Goal: Task Accomplishment & Management: Complete application form

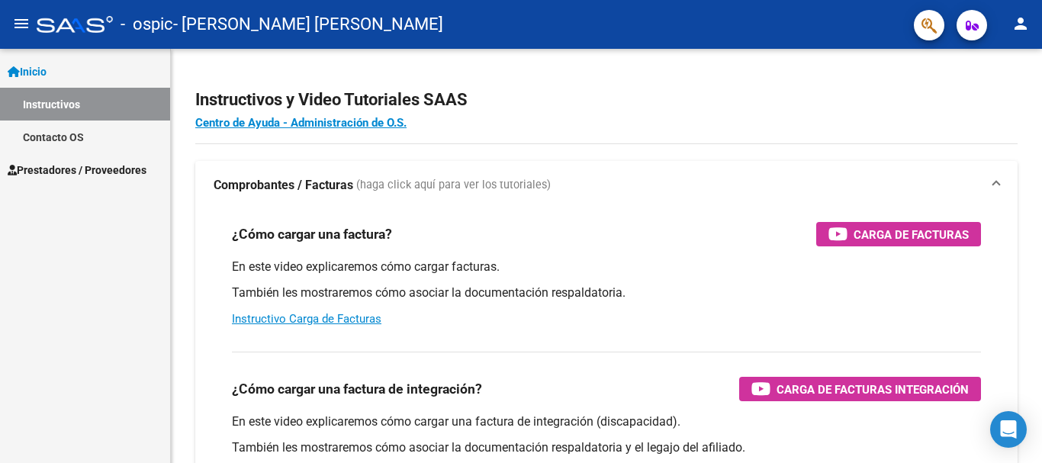
click at [111, 172] on span "Prestadores / Proveedores" at bounding box center [77, 170] width 139 height 17
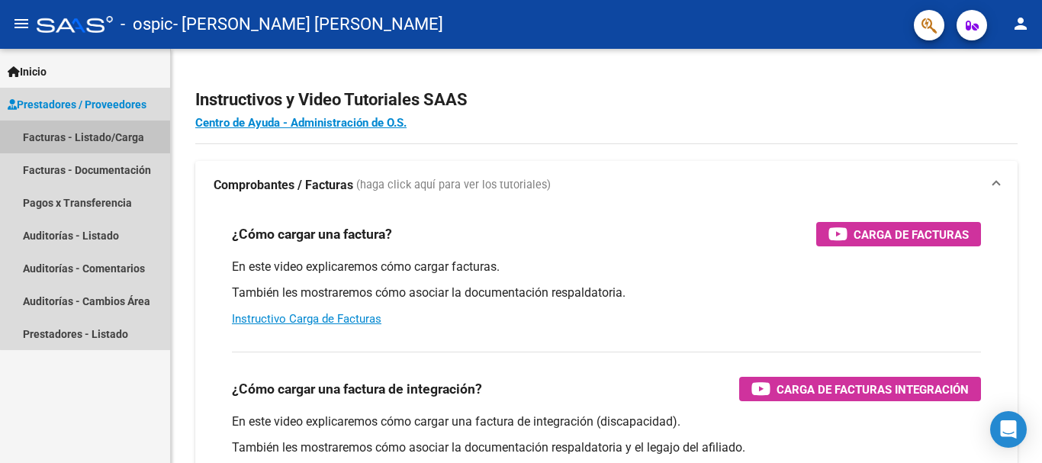
click at [117, 137] on link "Facturas - Listado/Carga" at bounding box center [85, 136] width 170 height 33
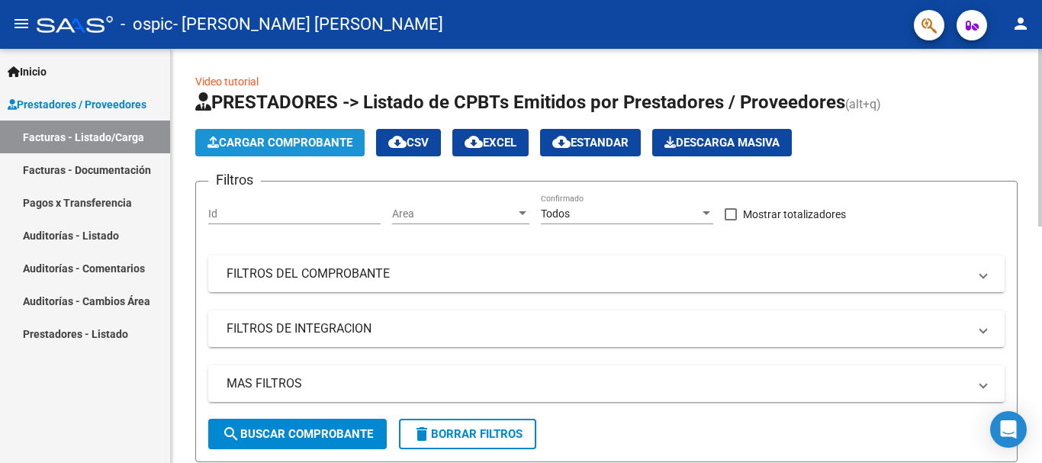
click at [304, 149] on button "Cargar Comprobante" at bounding box center [279, 142] width 169 height 27
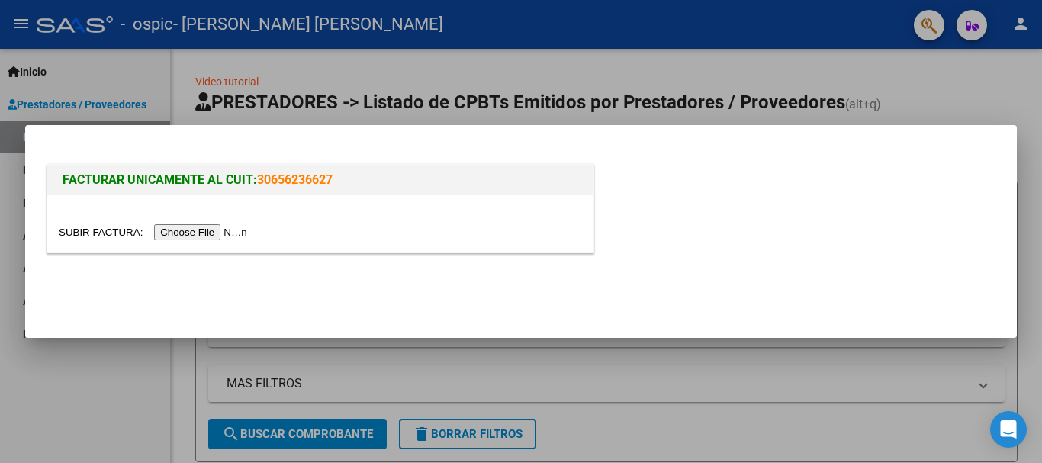
click at [239, 230] on input "file" at bounding box center [155, 232] width 193 height 16
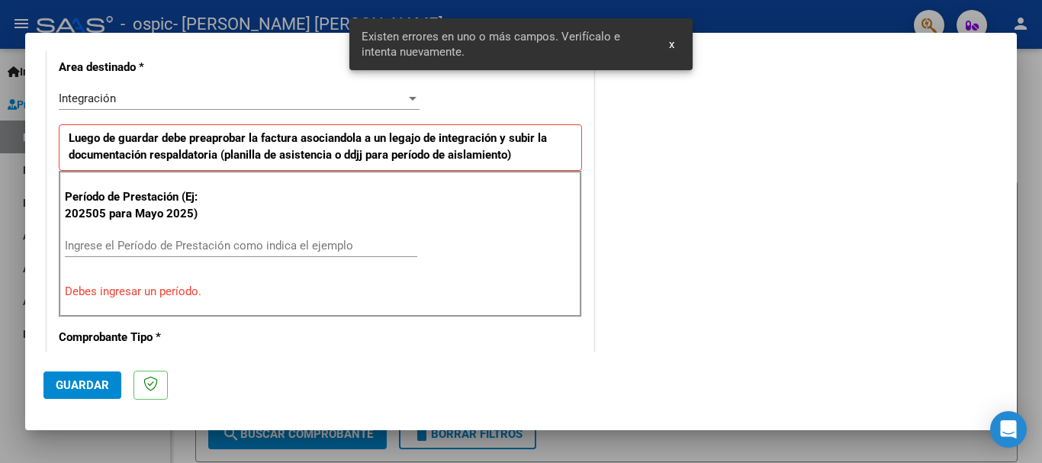
scroll to position [381, 0]
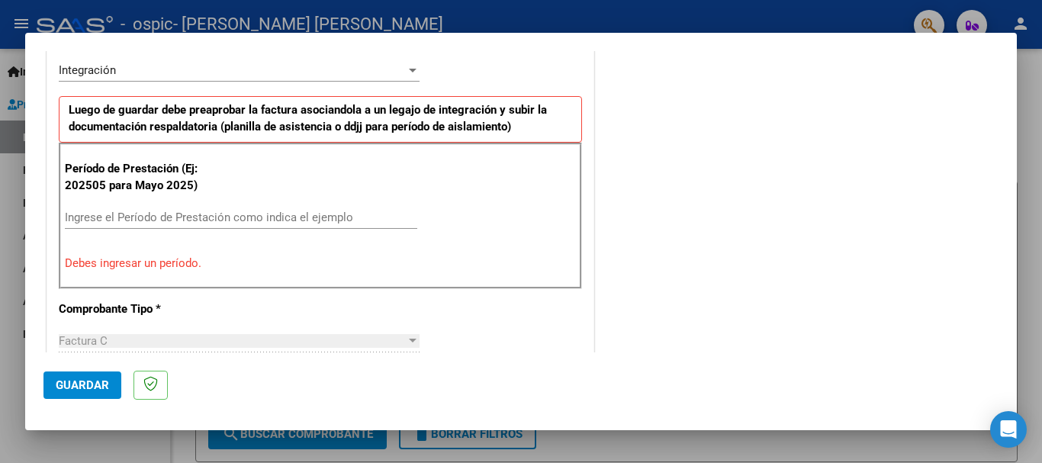
click at [249, 213] on input "Ingrese el Período de Prestación como indica el ejemplo" at bounding box center [241, 217] width 352 height 14
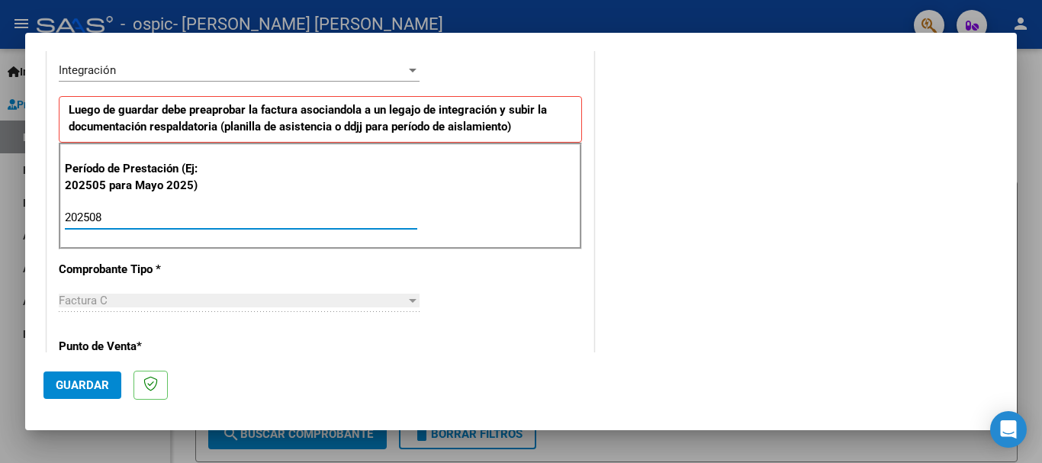
type input "202508"
click at [824, 201] on div "COMENTARIOS Comentarios del Prestador / Gerenciador:" at bounding box center [797, 349] width 401 height 1325
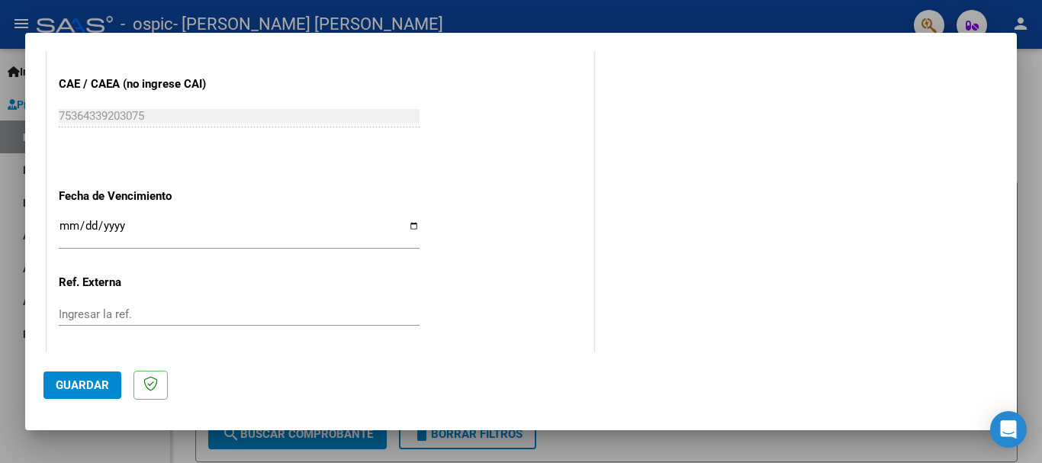
scroll to position [984, 0]
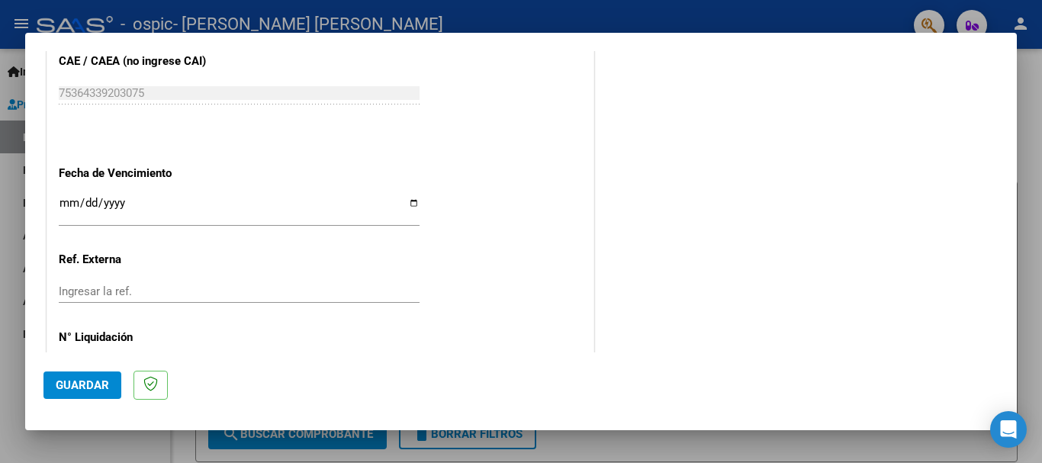
click at [409, 207] on input "Ingresar la fecha" at bounding box center [239, 209] width 361 height 24
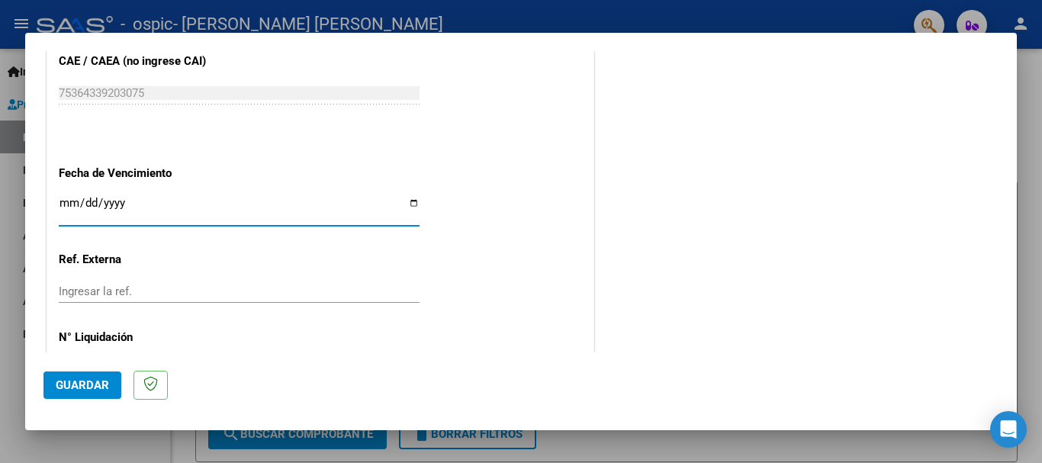
type input "[DATE]"
click at [72, 387] on span "Guardar" at bounding box center [82, 385] width 53 height 14
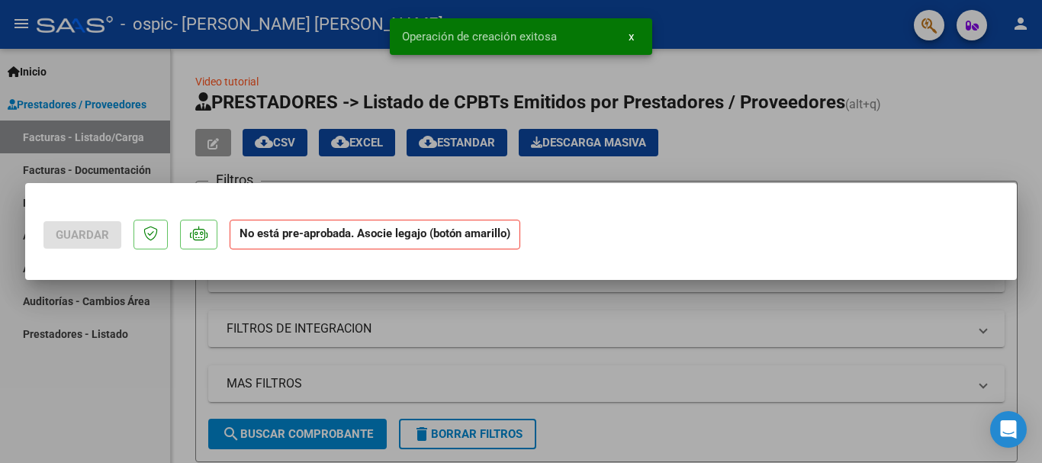
scroll to position [0, 0]
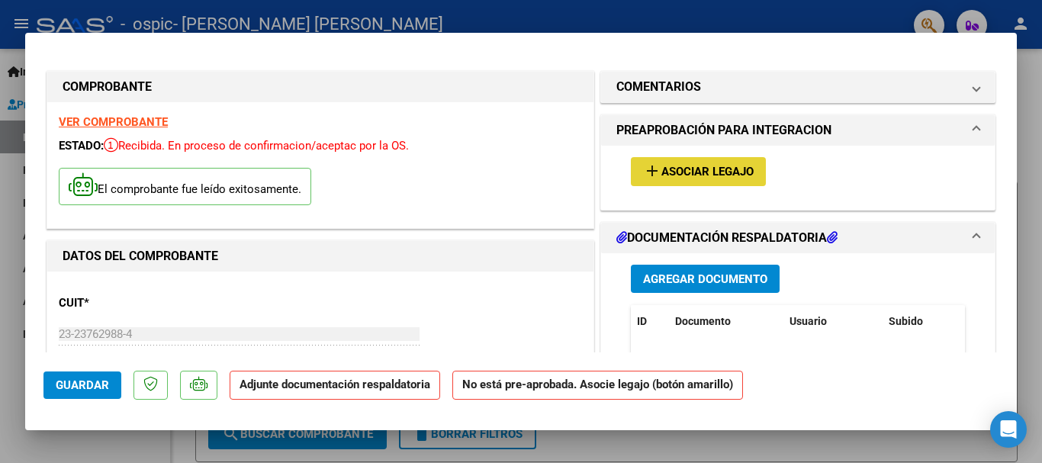
click at [712, 168] on span "Asociar Legajo" at bounding box center [707, 172] width 92 height 14
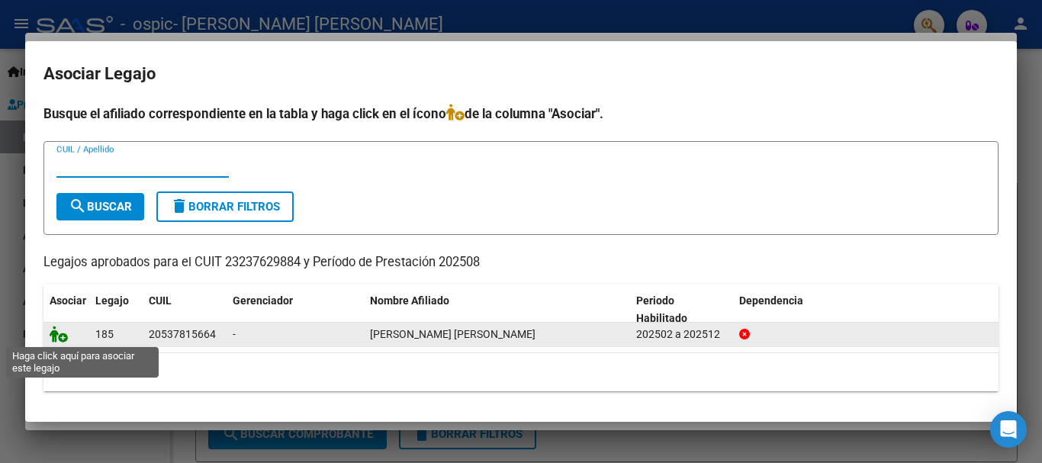
click at [63, 339] on icon at bounding box center [59, 334] width 18 height 17
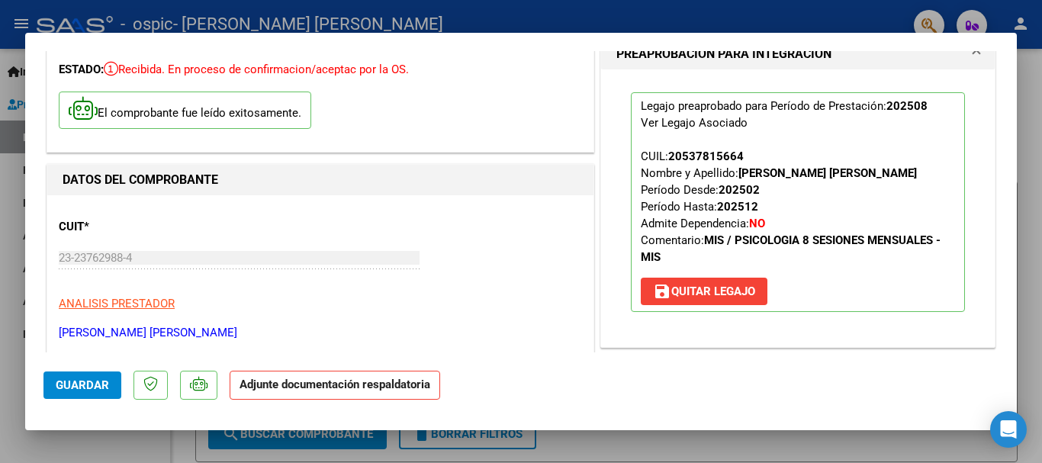
scroll to position [153, 0]
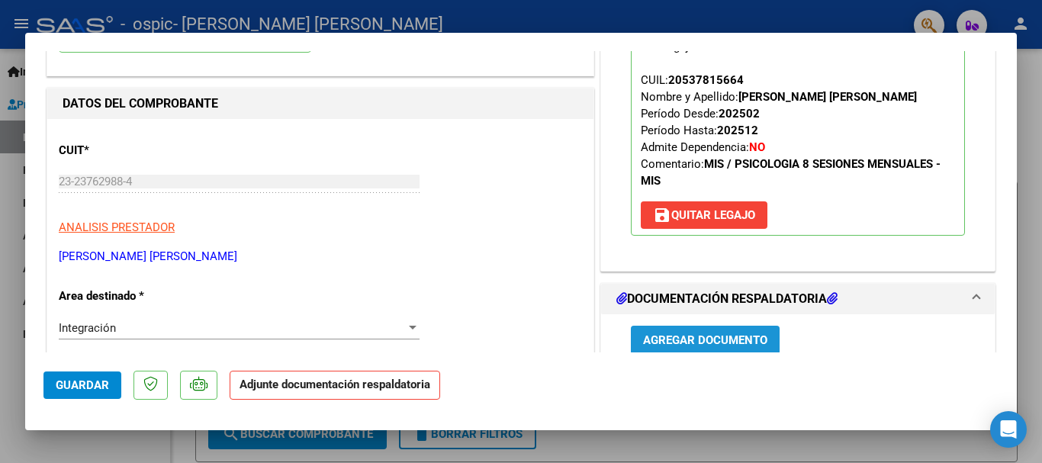
click at [720, 336] on span "Agregar Documento" at bounding box center [705, 341] width 124 height 14
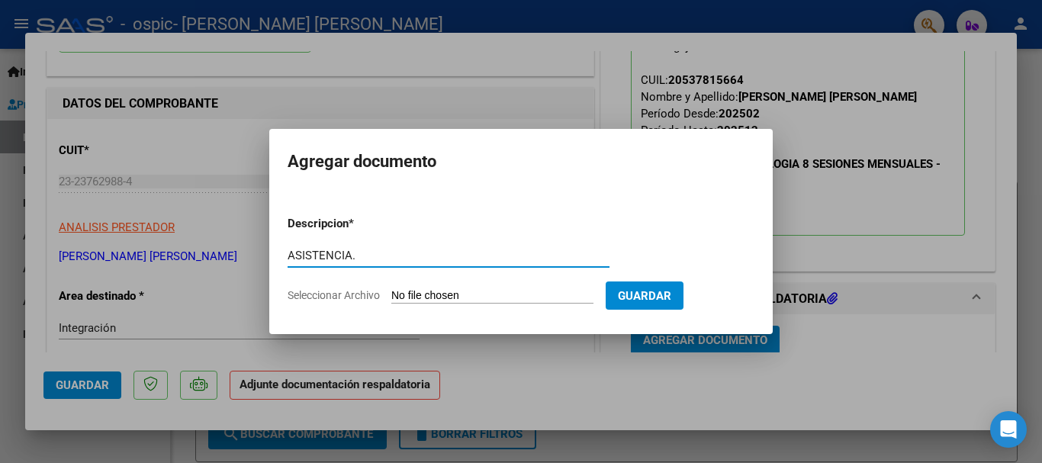
type input "ASISTENCIA."
click at [326, 296] on span "Seleccionar Archivo" at bounding box center [334, 295] width 92 height 12
click at [391, 296] on input "Seleccionar Archivo" at bounding box center [492, 296] width 202 height 14
type input "C:\fakepath\ASISTENCIA AGOSTO SOSA.pdf"
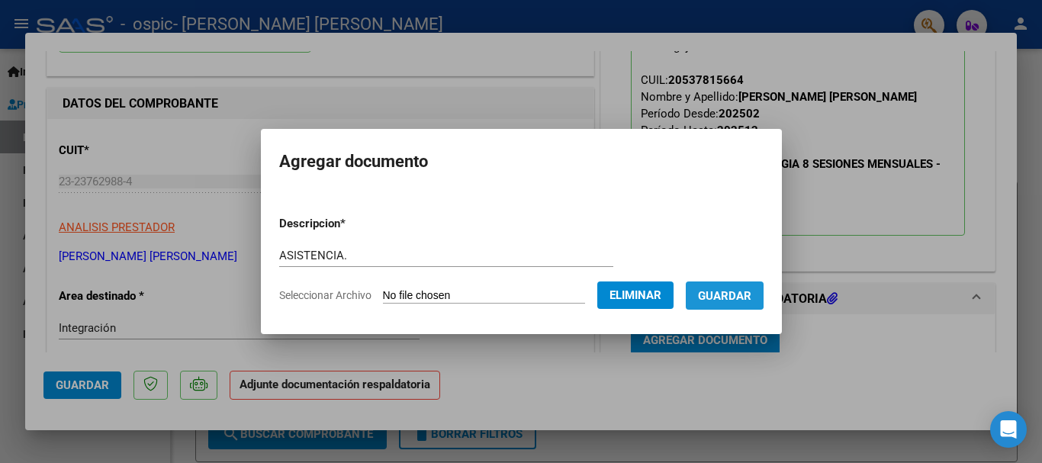
click at [721, 290] on span "Guardar" at bounding box center [724, 296] width 53 height 14
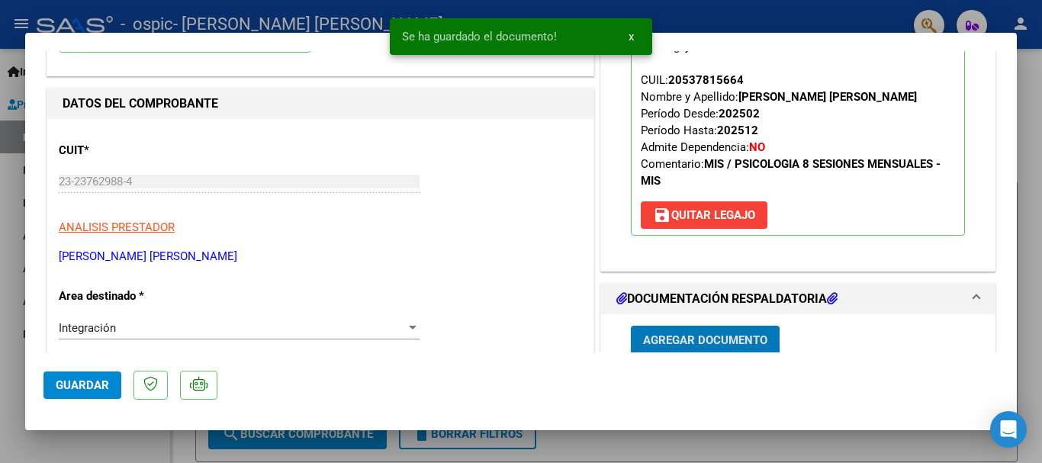
scroll to position [155, 0]
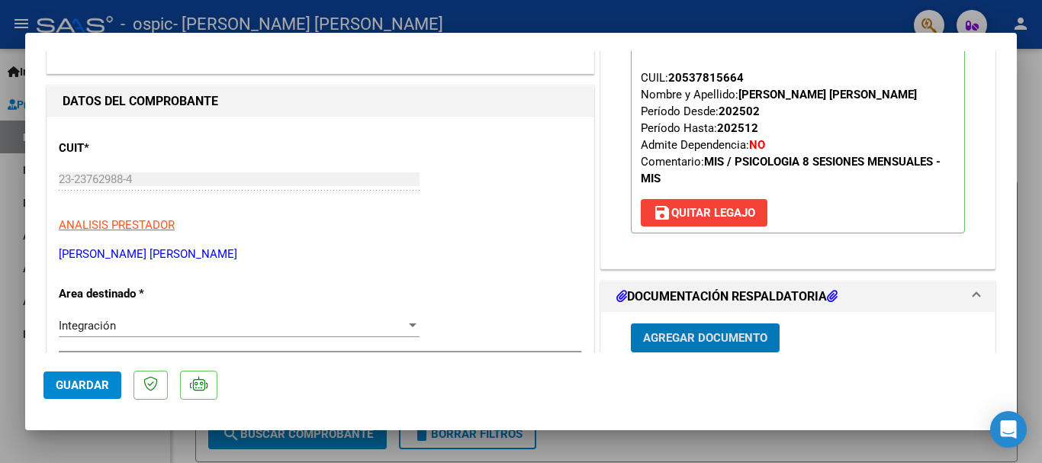
click at [76, 386] on span "Guardar" at bounding box center [82, 385] width 53 height 14
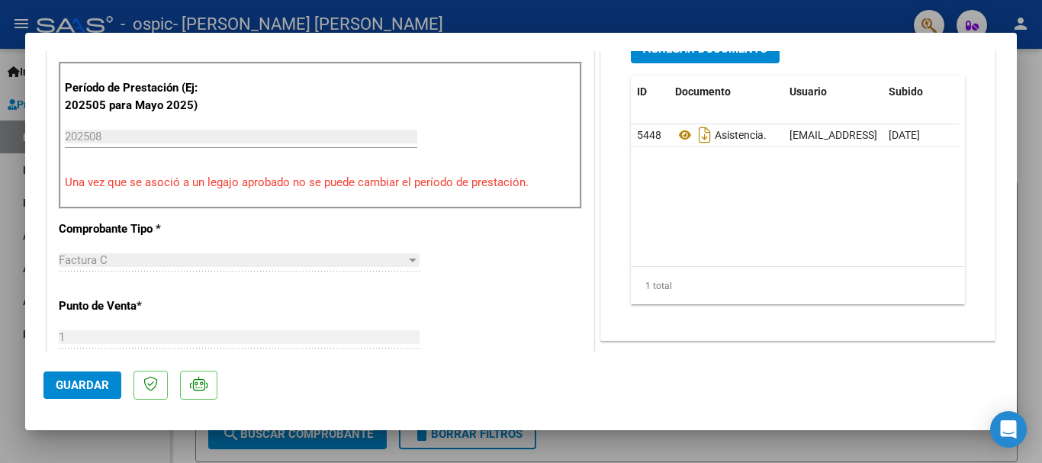
scroll to position [455, 0]
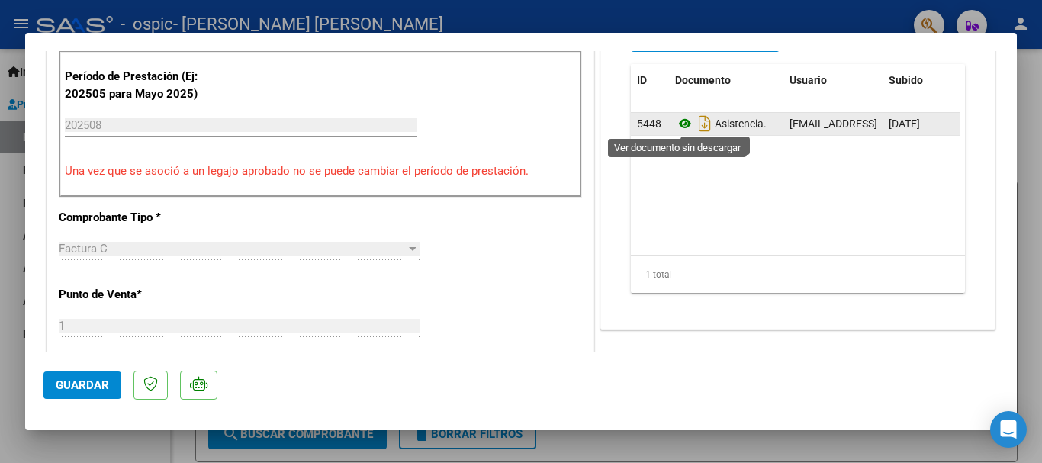
click at [680, 126] on icon at bounding box center [685, 123] width 20 height 18
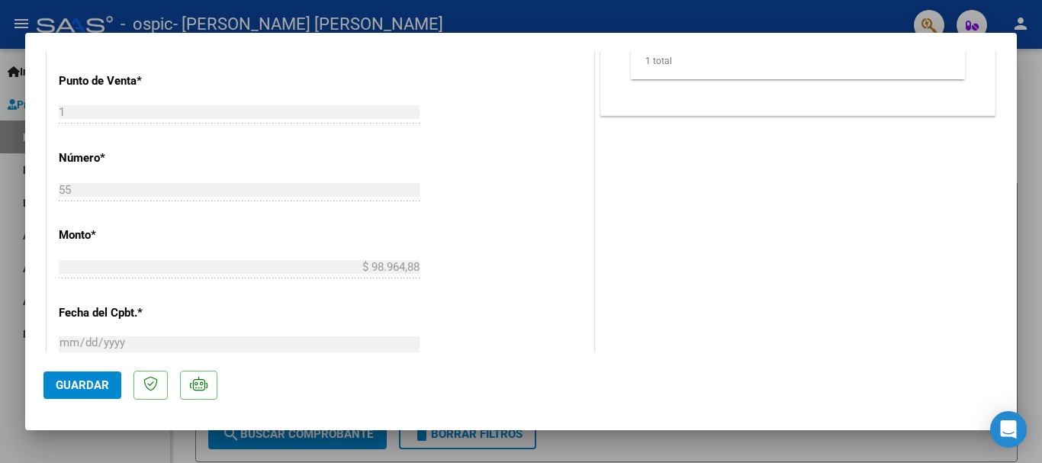
scroll to position [676, 0]
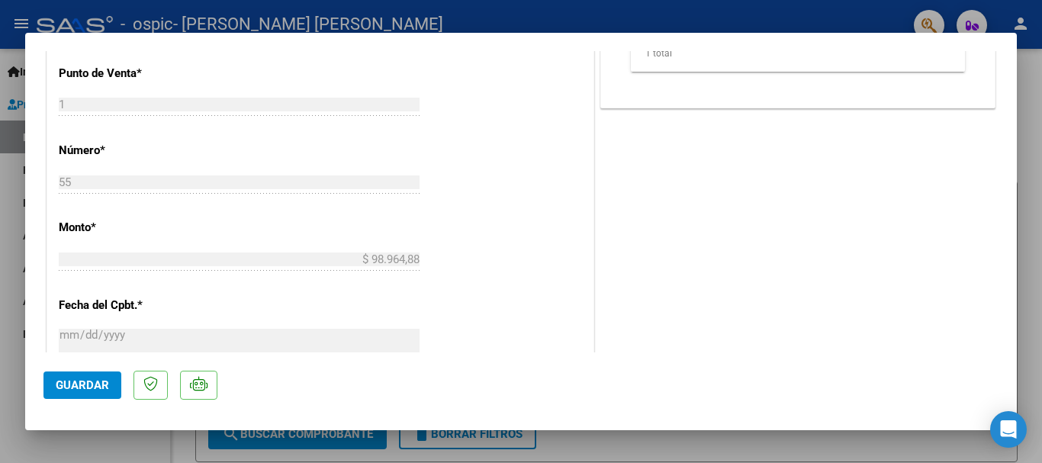
click at [96, 382] on span "Guardar" at bounding box center [82, 385] width 53 height 14
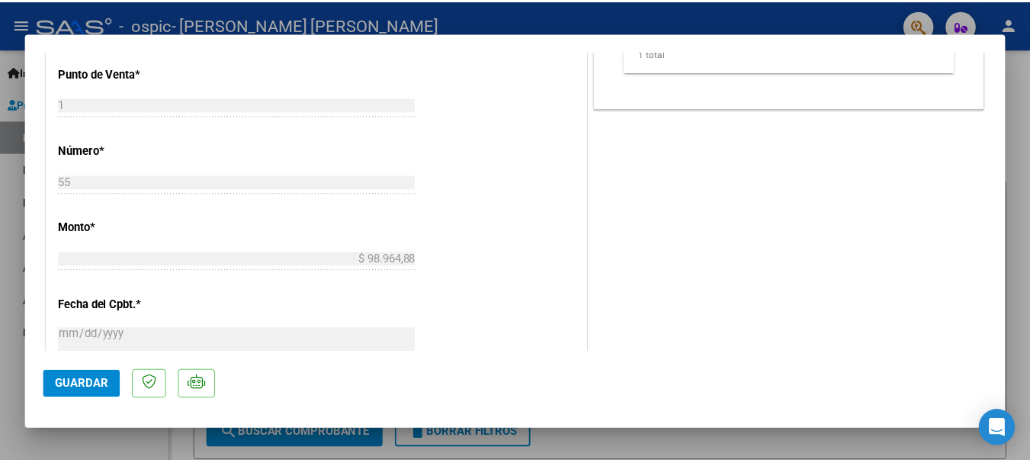
scroll to position [0, 0]
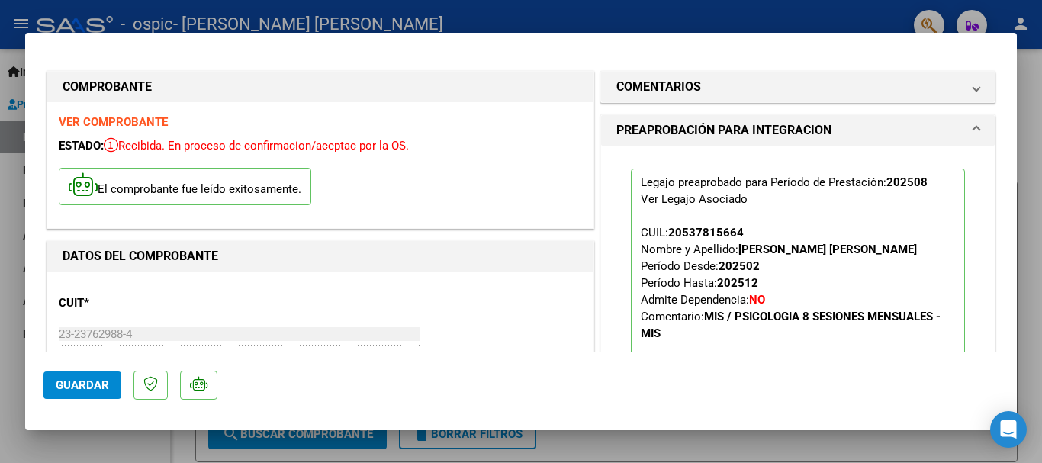
click at [1026, 92] on div at bounding box center [521, 231] width 1042 height 463
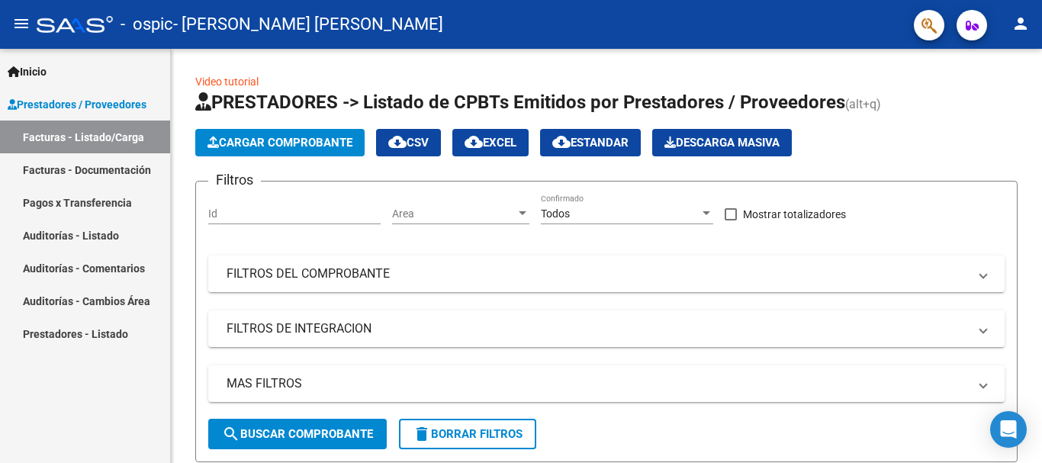
click at [1020, 16] on mat-icon "person" at bounding box center [1020, 23] width 18 height 18
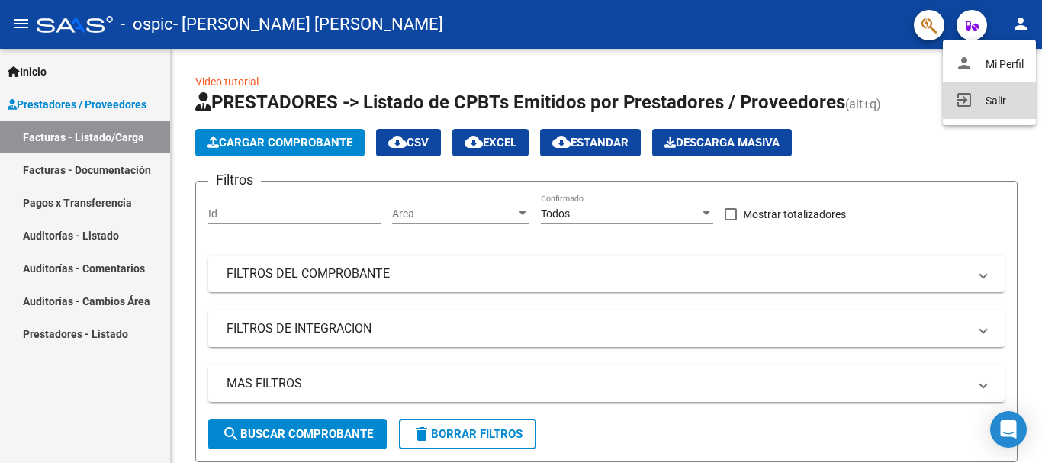
click at [992, 101] on button "exit_to_app Salir" at bounding box center [989, 100] width 93 height 37
